Goal: Navigation & Orientation: Find specific page/section

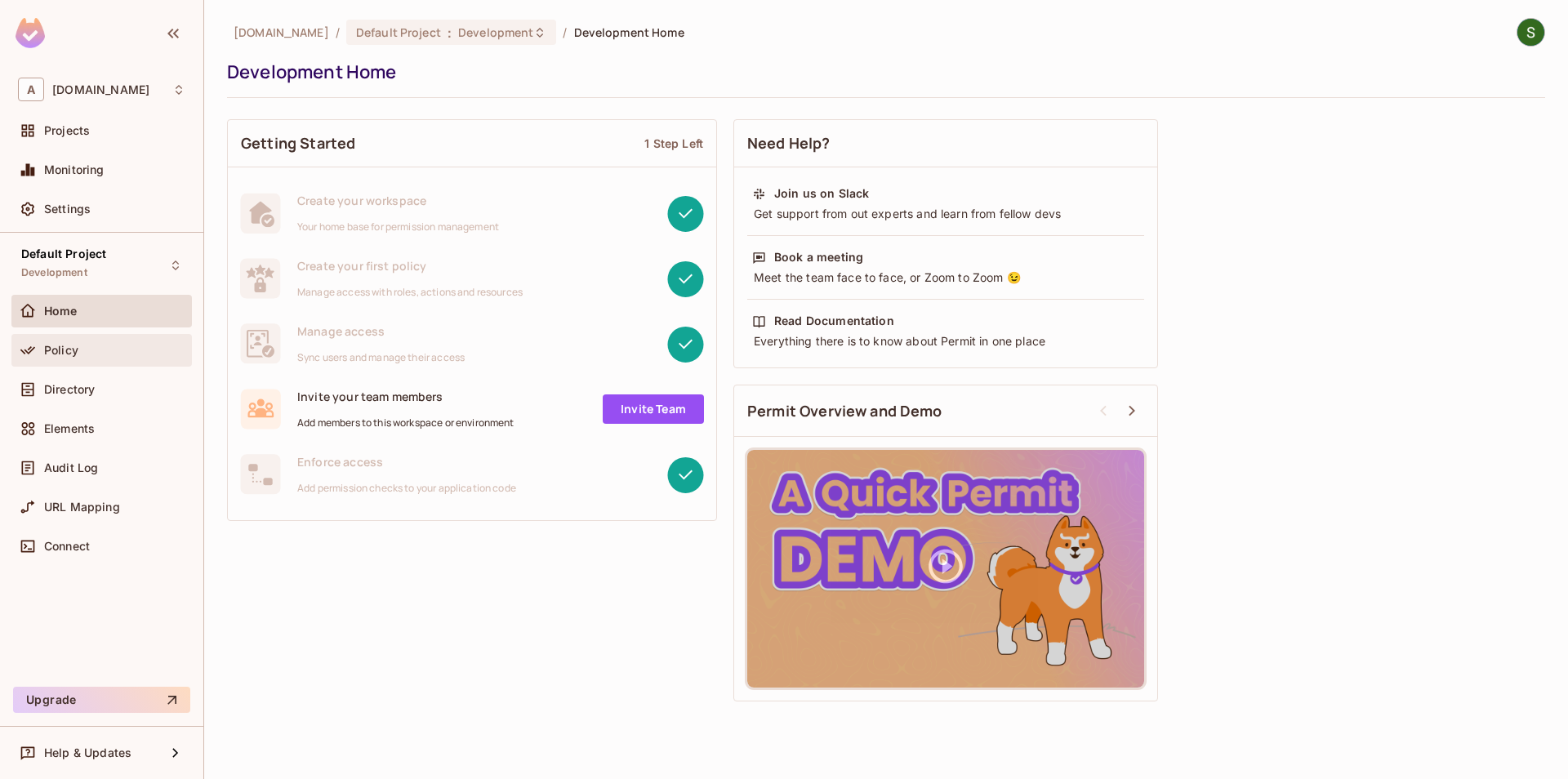
click at [48, 355] on span "Policy" at bounding box center [61, 350] width 34 height 13
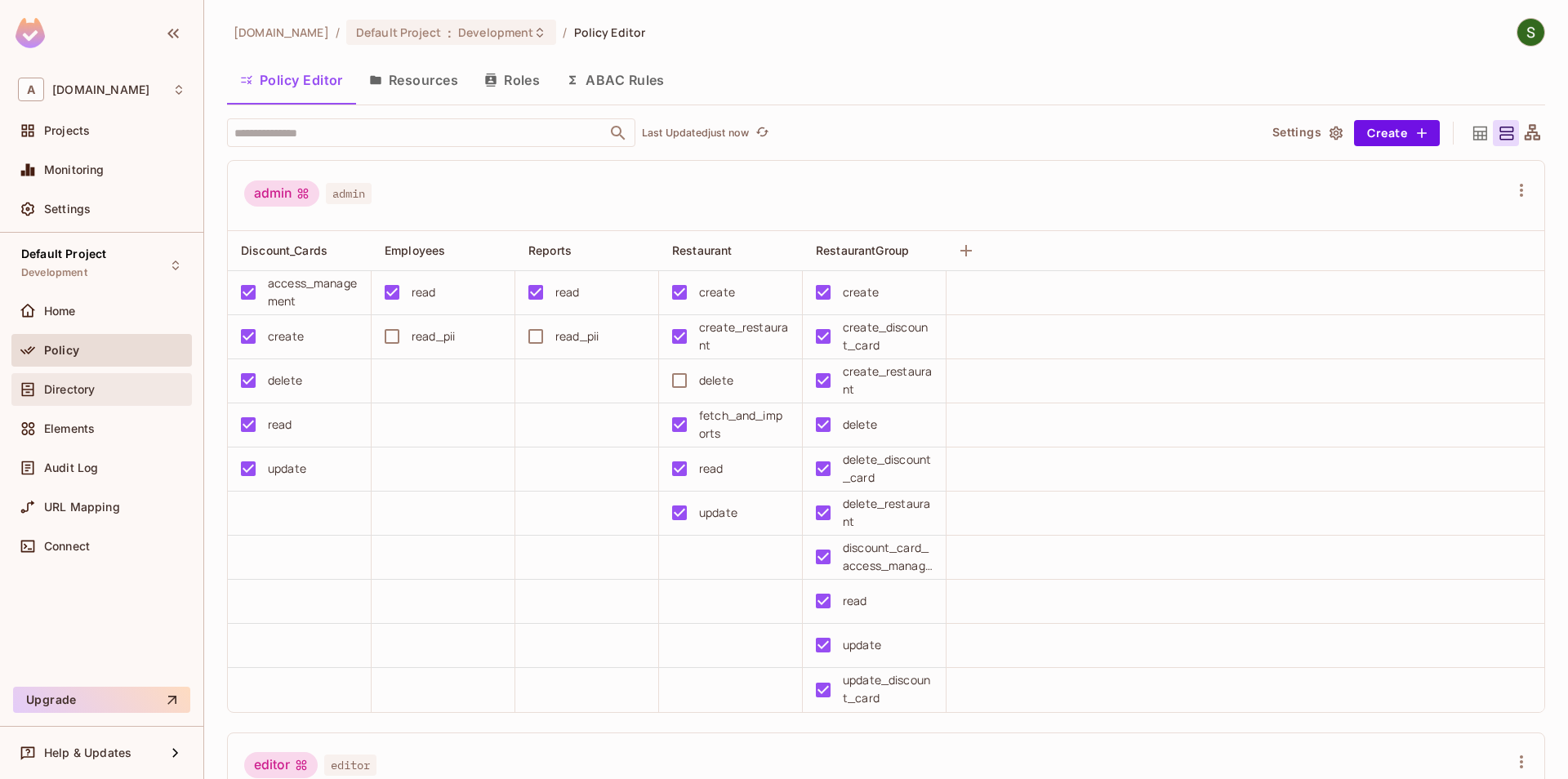
click at [125, 378] on div "Directory" at bounding box center [102, 390] width 181 height 33
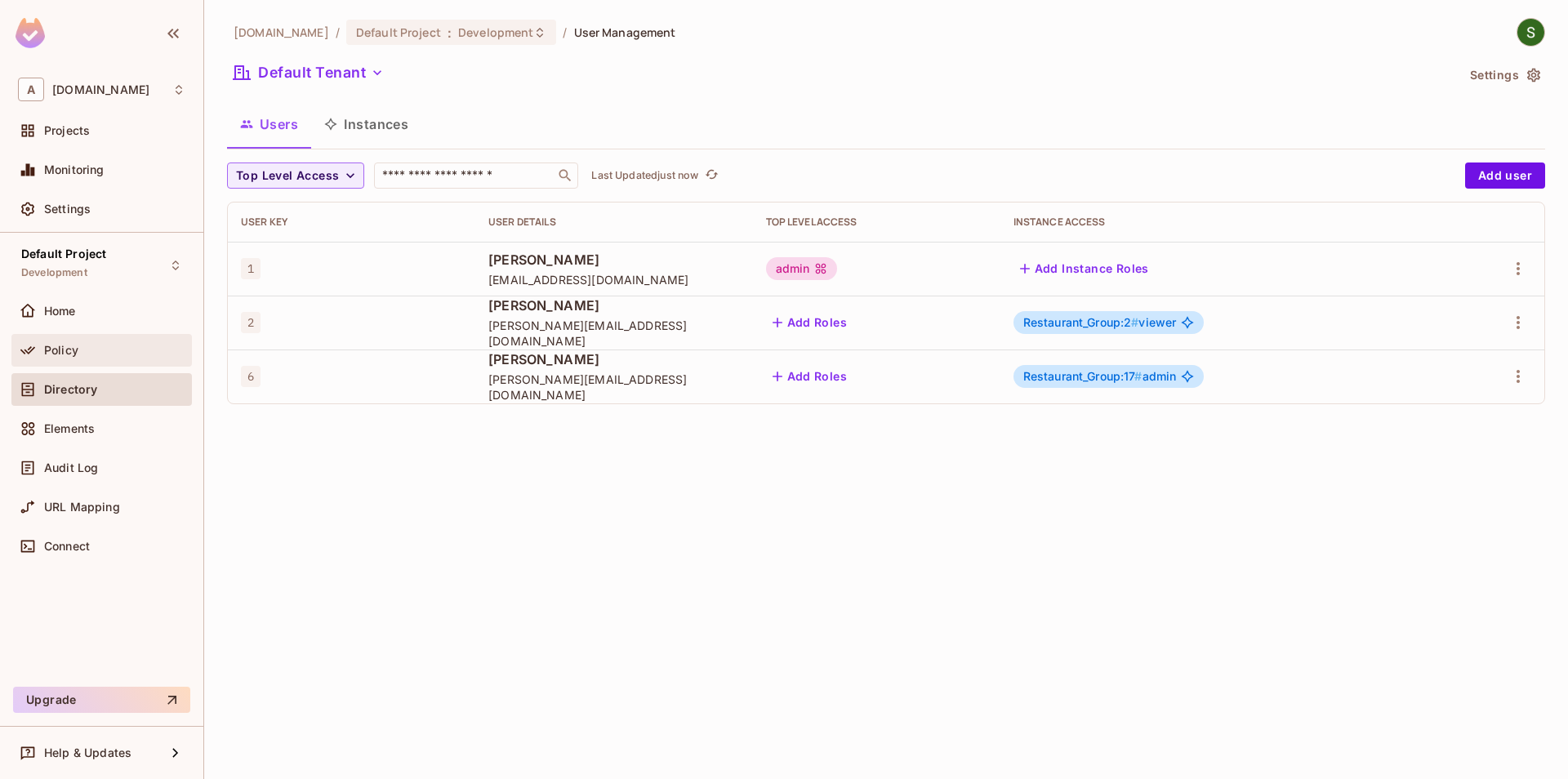
click at [140, 365] on div "Policy" at bounding box center [102, 350] width 181 height 33
